Goal: Information Seeking & Learning: Understand process/instructions

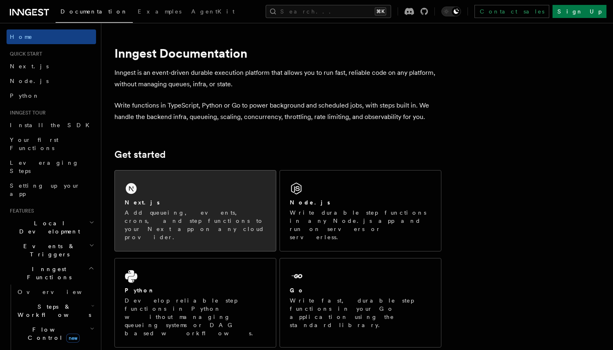
click at [168, 186] on div "Next.js Add queueing, events, crons, and step functions to your Next app on any…" at bounding box center [195, 211] width 161 height 81
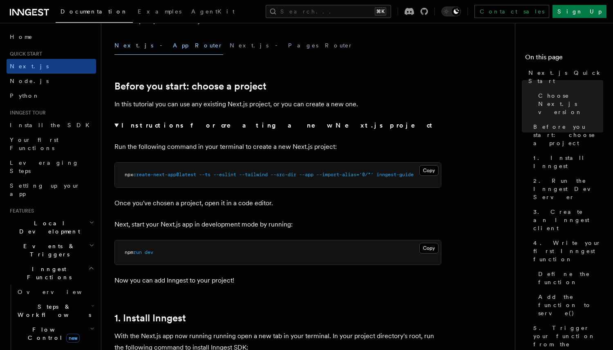
scroll to position [568, 0]
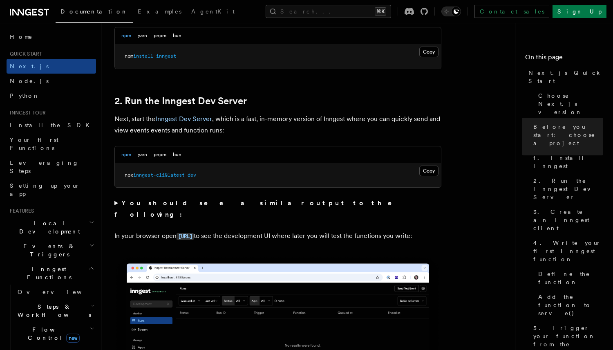
click at [235, 179] on pre "npx inngest-cli@latest dev" at bounding box center [278, 175] width 326 height 25
copy div "npx inngest-cli@latest dev"
